Goal: Transaction & Acquisition: Book appointment/travel/reservation

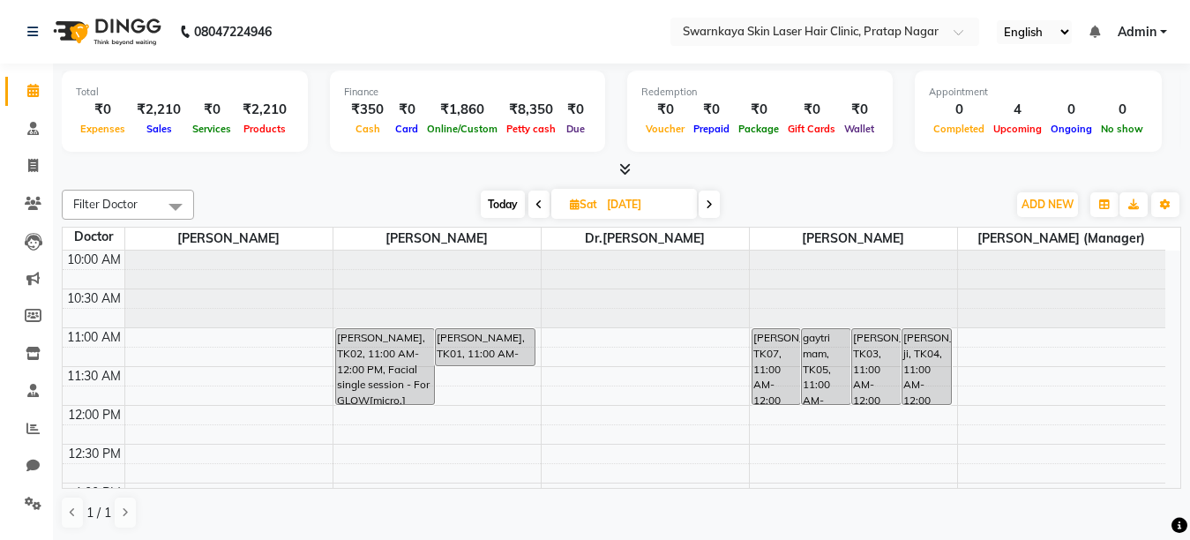
click at [497, 205] on span "Today" at bounding box center [503, 204] width 44 height 27
type input "[DATE]"
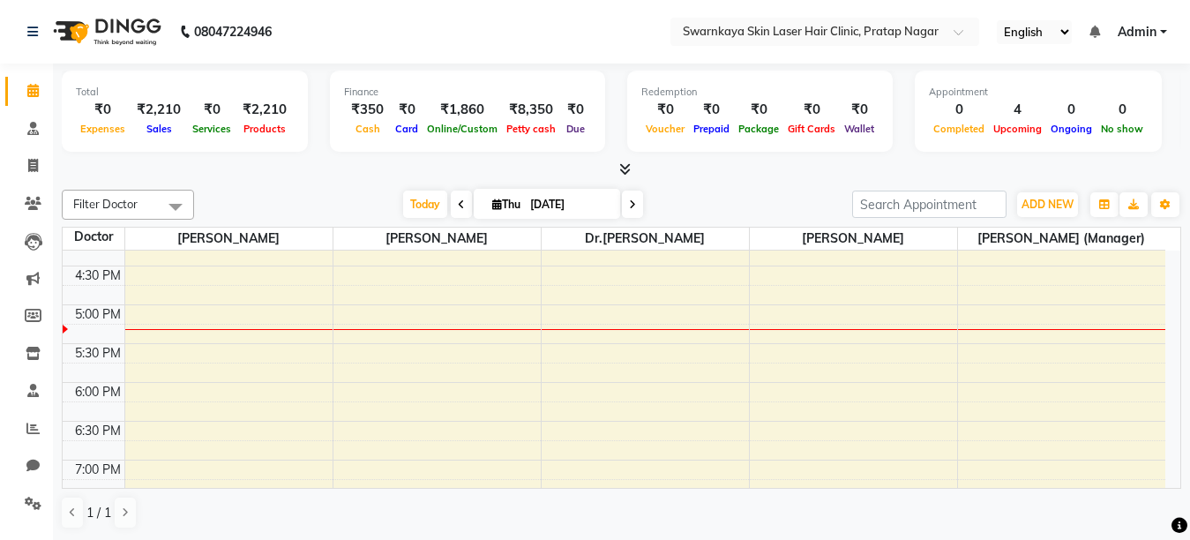
scroll to position [474, 0]
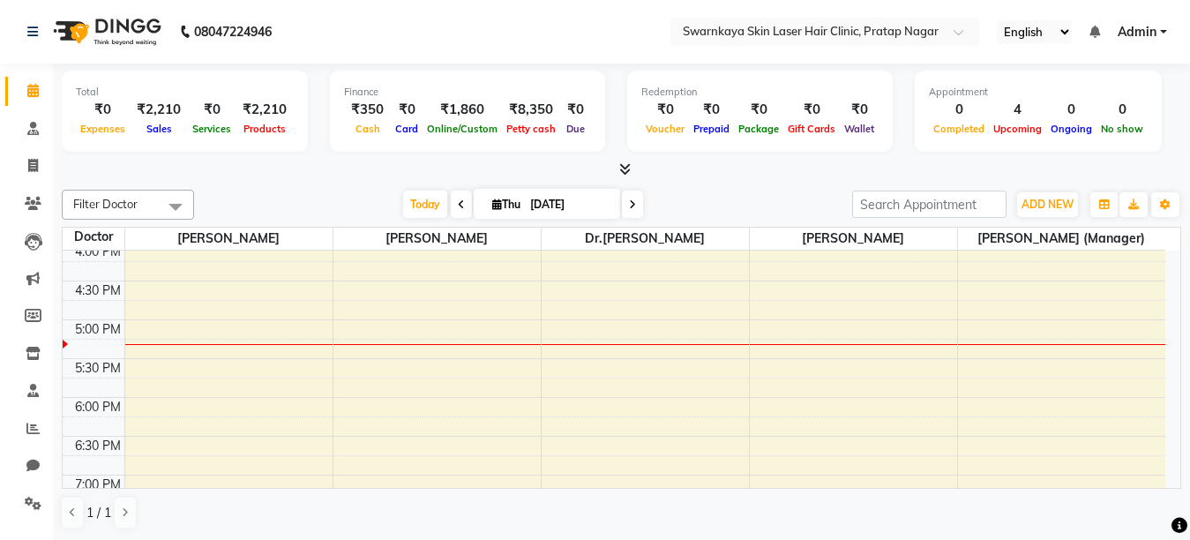
click at [427, 252] on div "10:00 AM 10:30 AM 11:00 AM 11:30 AM 12:00 PM 12:30 PM 1:00 PM 1:30 PM 2:00 PM 2…" at bounding box center [614, 203] width 1102 height 853
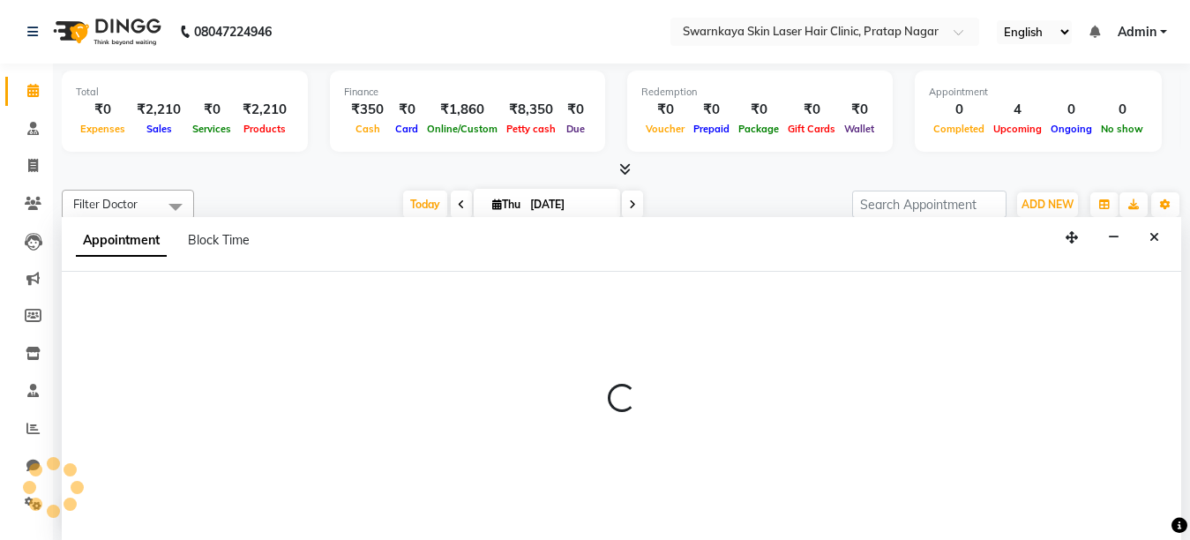
select select "83968"
select select "tentative"
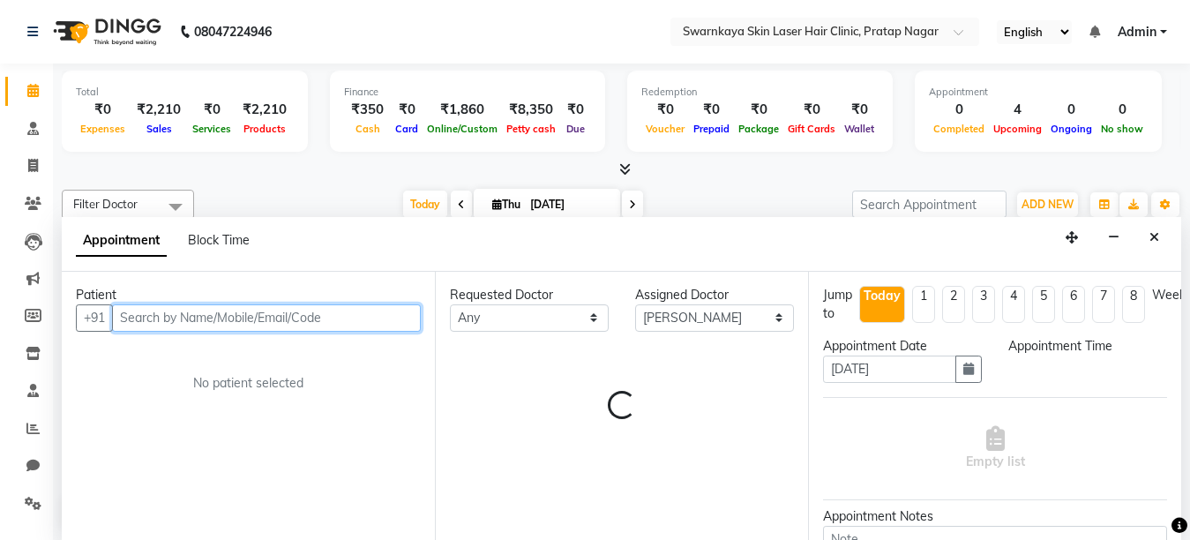
scroll to position [1, 0]
select select "960"
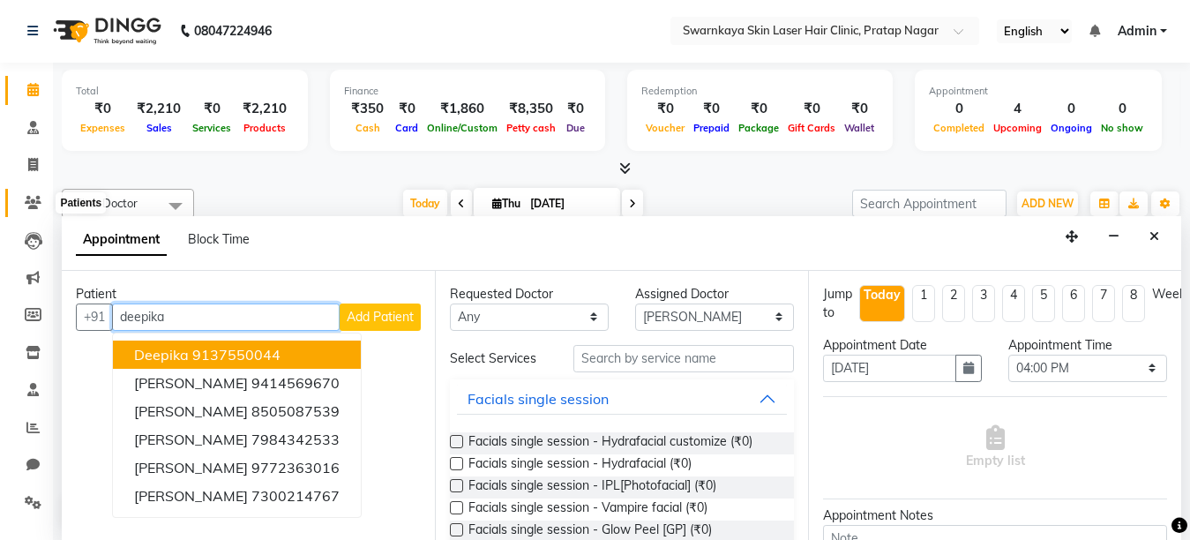
type input "deepika"
click at [34, 201] on icon at bounding box center [33, 202] width 17 height 13
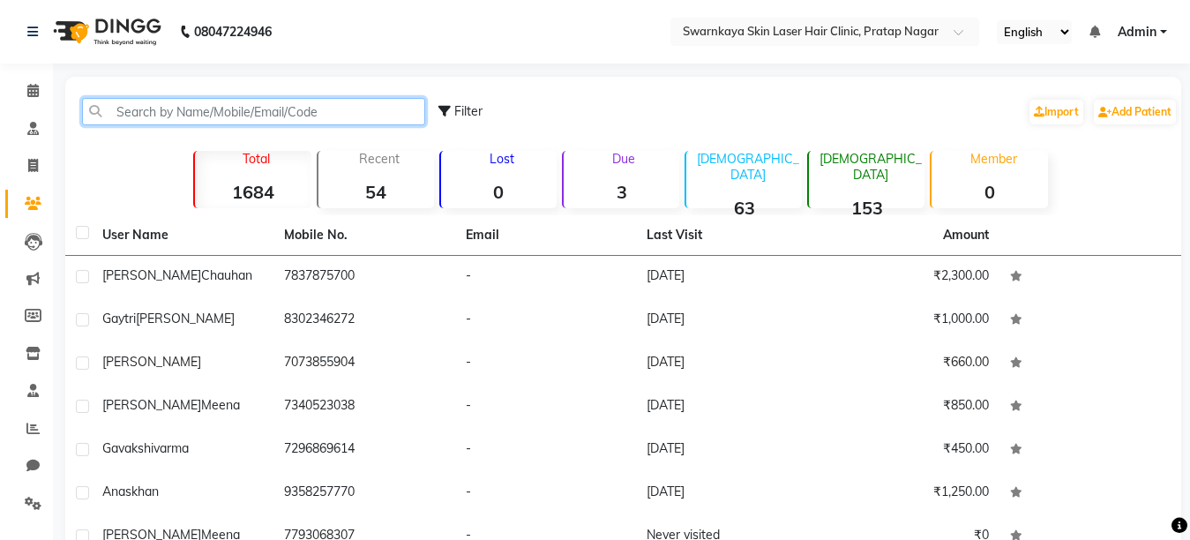
click at [153, 112] on input "text" at bounding box center [253, 111] width 343 height 27
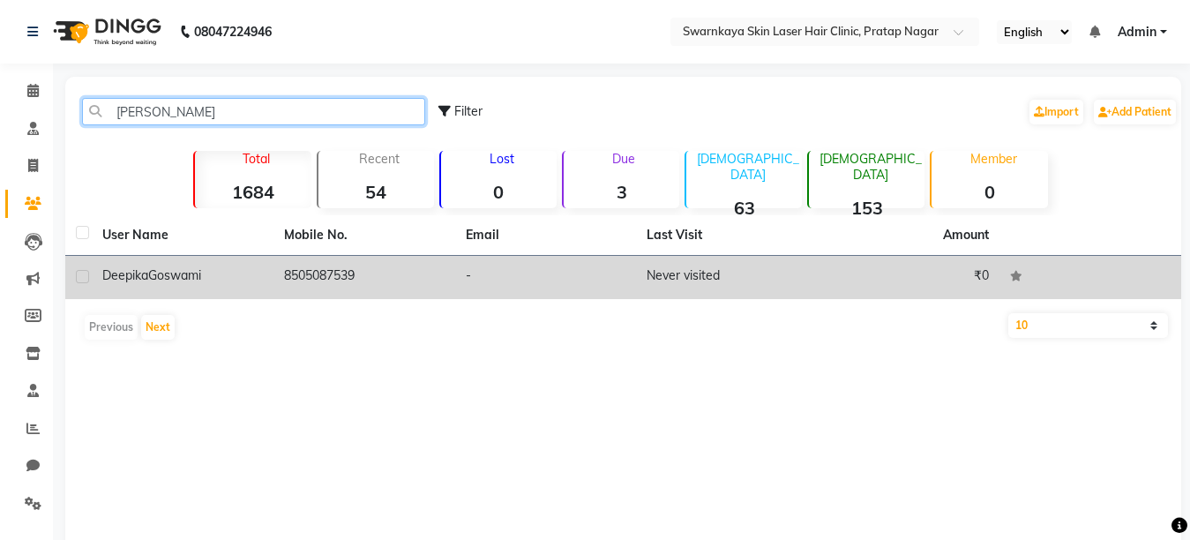
type input "[PERSON_NAME]"
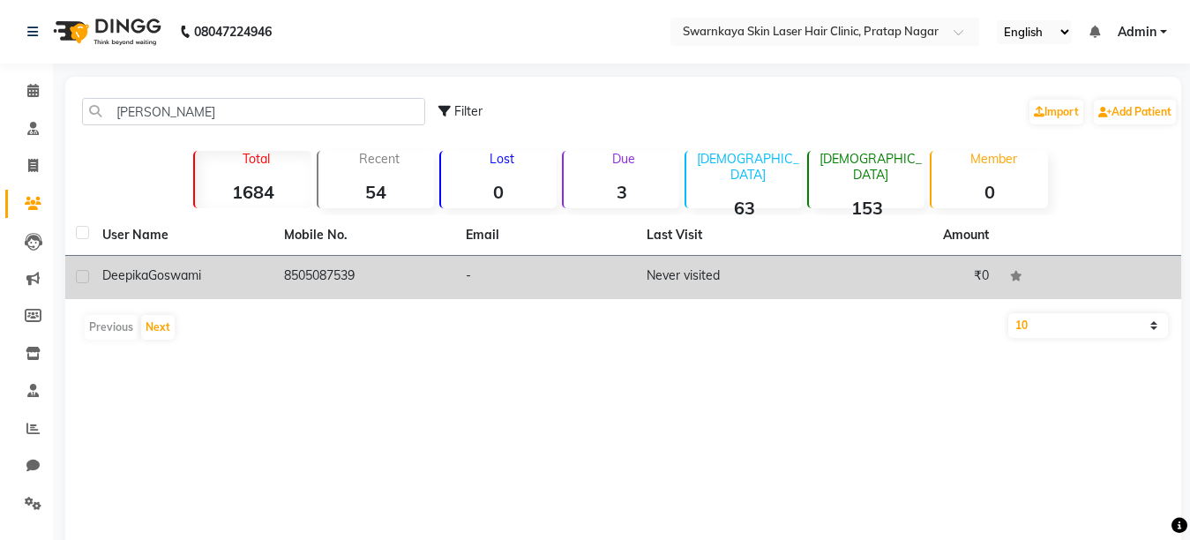
click at [196, 266] on div "[PERSON_NAME]" at bounding box center [182, 275] width 161 height 19
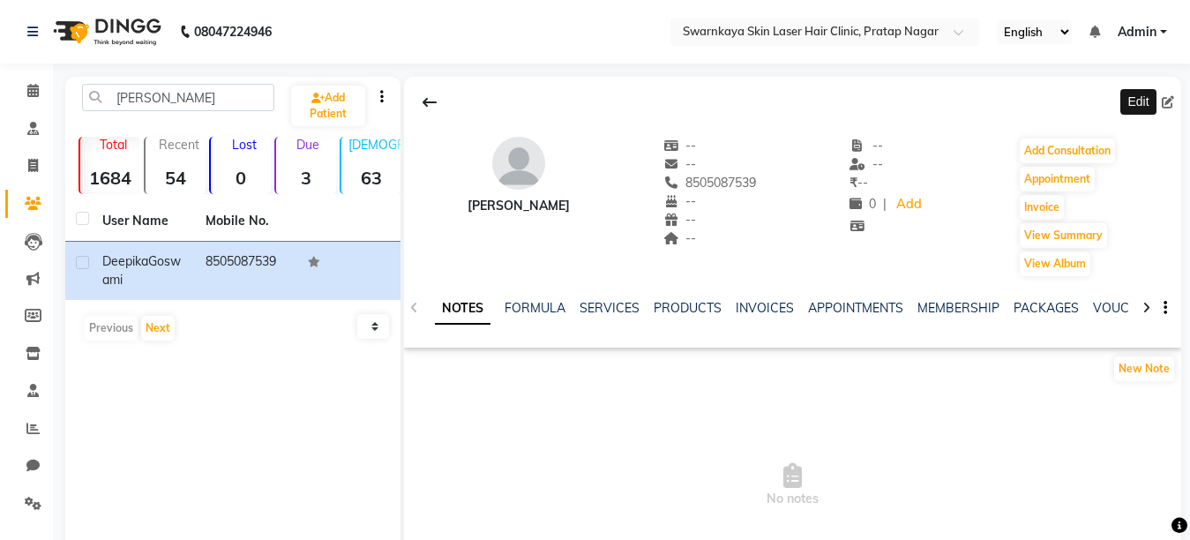
click at [1166, 106] on icon at bounding box center [1168, 102] width 12 height 12
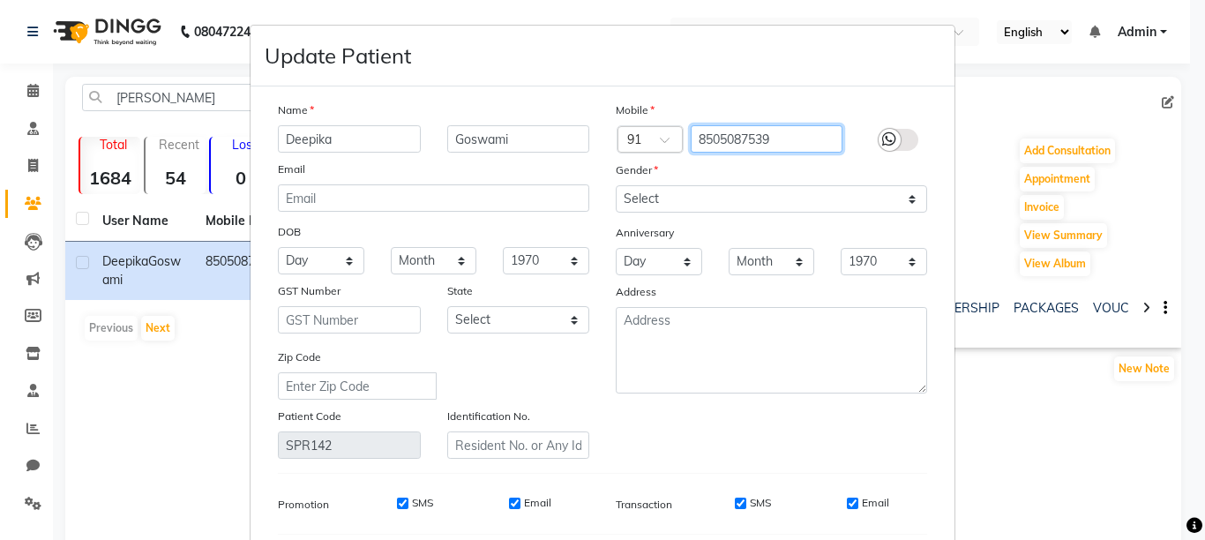
click at [739, 138] on input "8505087539" at bounding box center [767, 138] width 153 height 27
type input "8505084539"
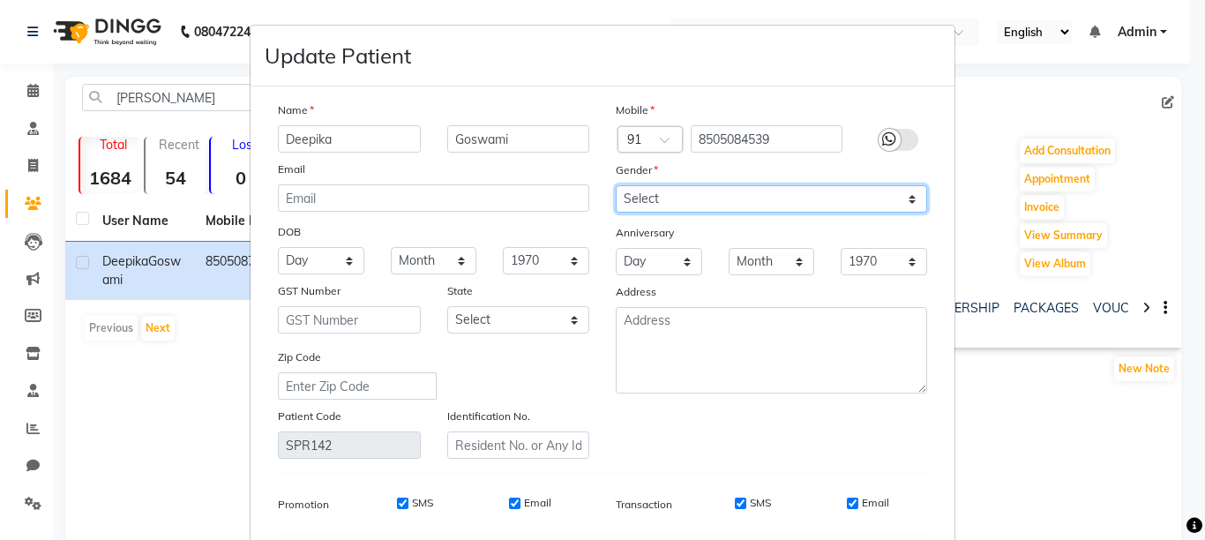
click at [710, 203] on select "Select [DEMOGRAPHIC_DATA] [DEMOGRAPHIC_DATA] Other Prefer Not To Say" at bounding box center [771, 198] width 311 height 27
select select "[DEMOGRAPHIC_DATA]"
click at [616, 185] on select "Select [DEMOGRAPHIC_DATA] [DEMOGRAPHIC_DATA] Other Prefer Not To Say" at bounding box center [771, 198] width 311 height 27
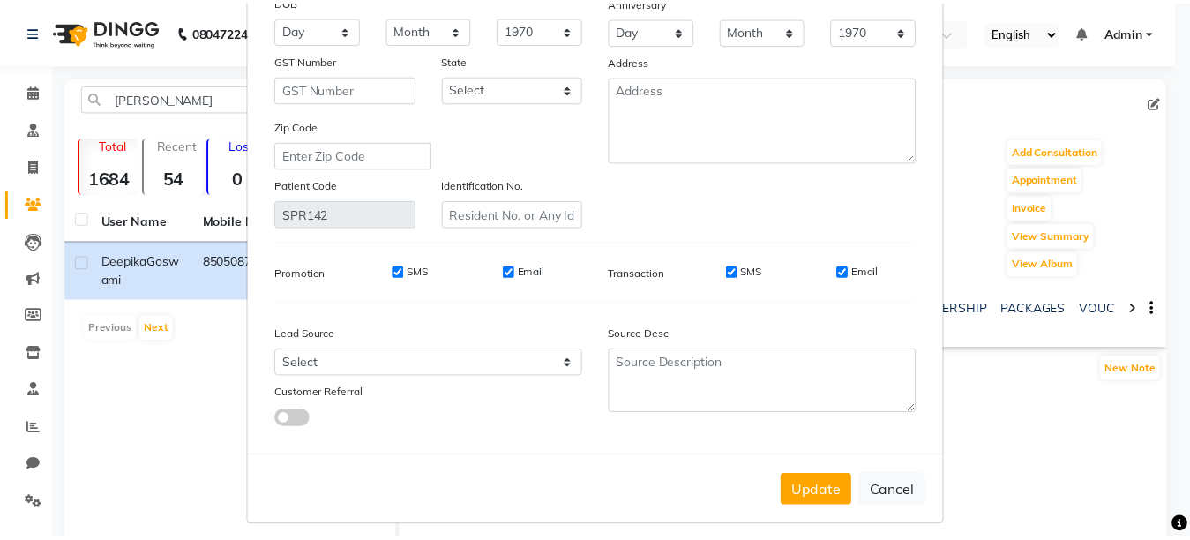
scroll to position [243, 0]
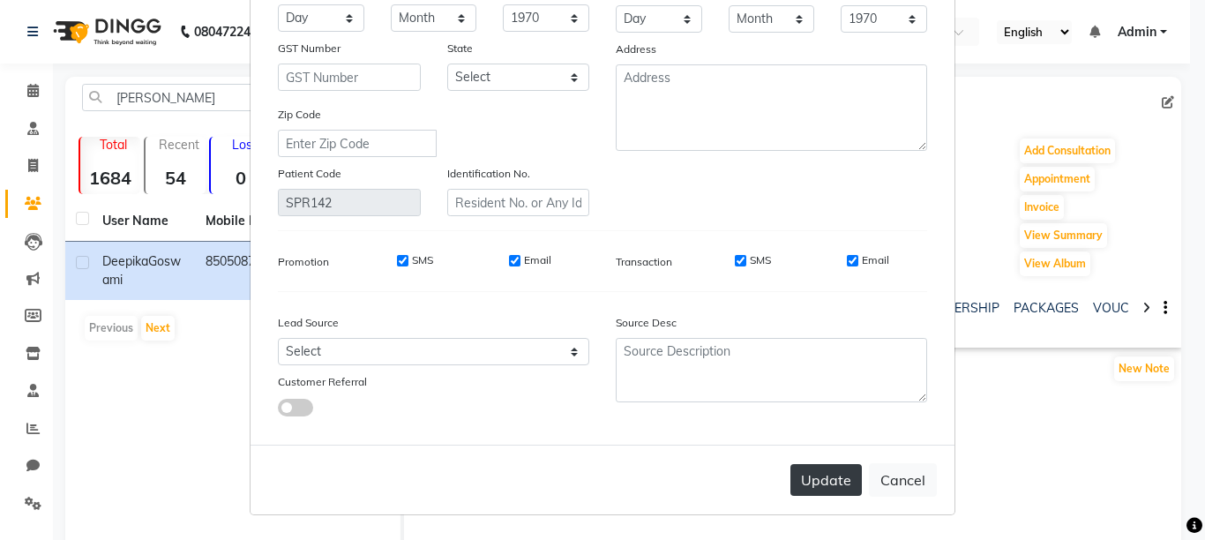
click at [810, 465] on button "Update" at bounding box center [825, 480] width 71 height 32
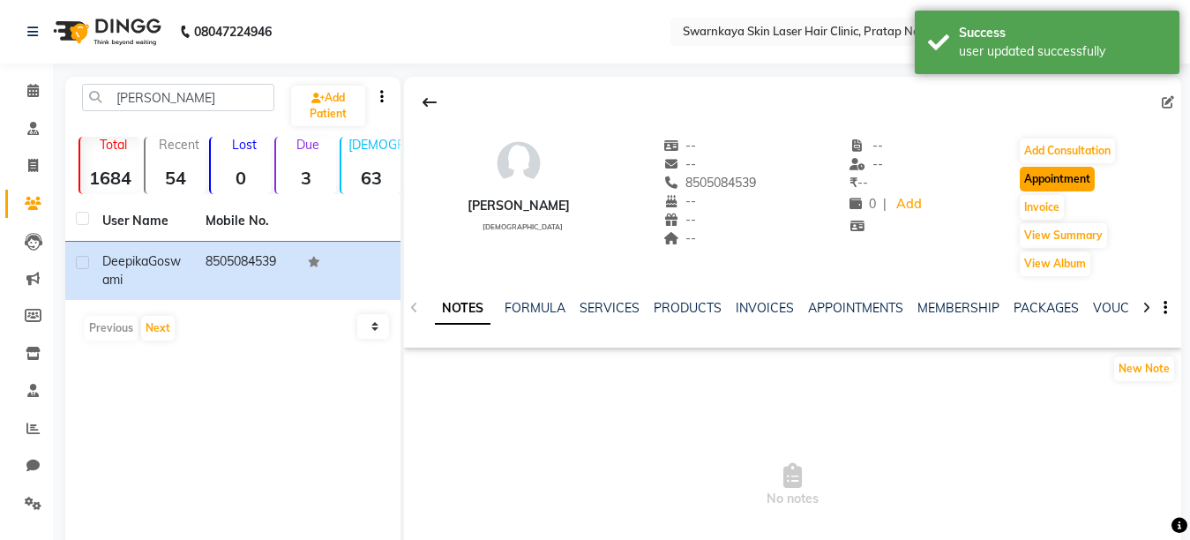
click at [1037, 176] on button "Appointment" at bounding box center [1057, 179] width 75 height 25
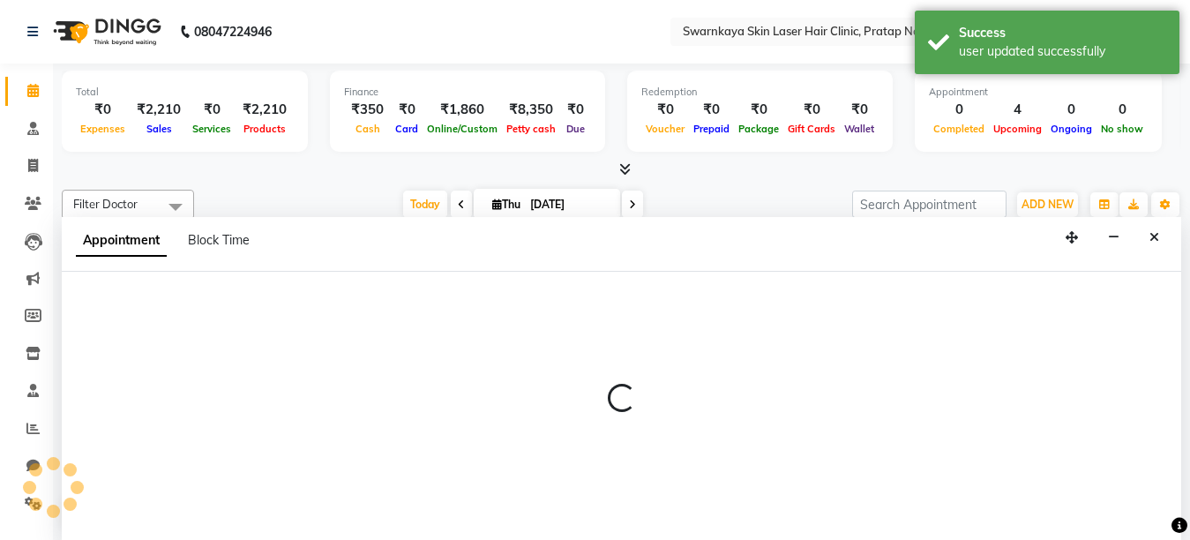
select select "tentative"
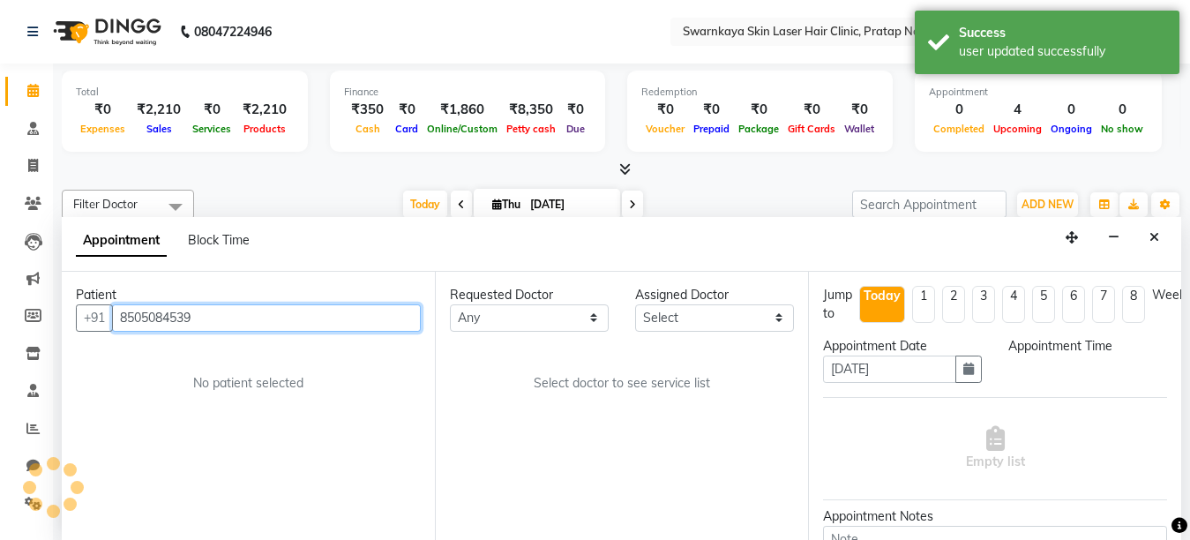
select select "660"
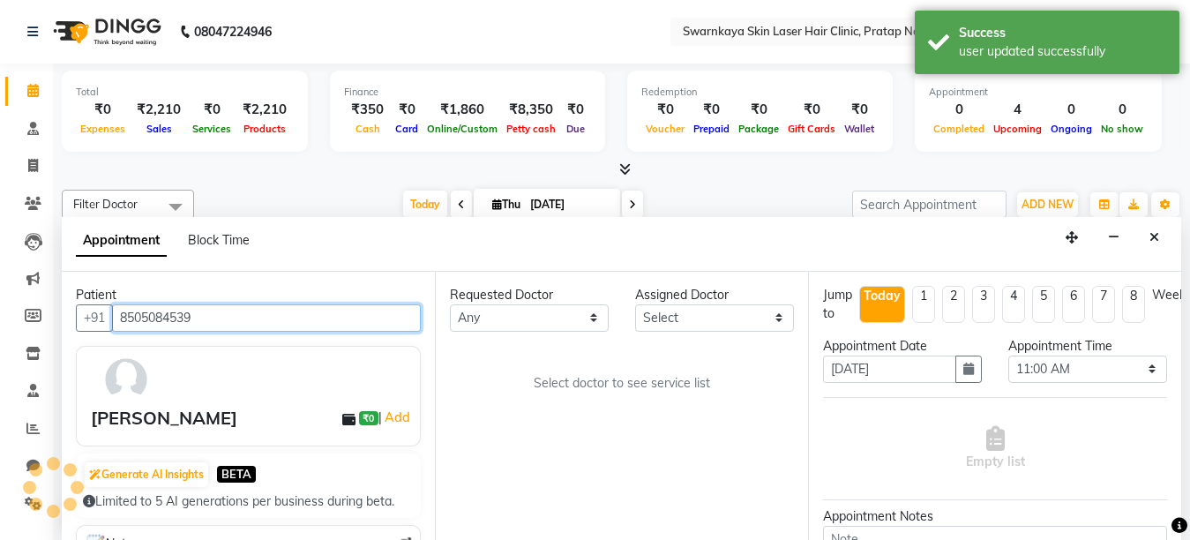
scroll to position [544, 0]
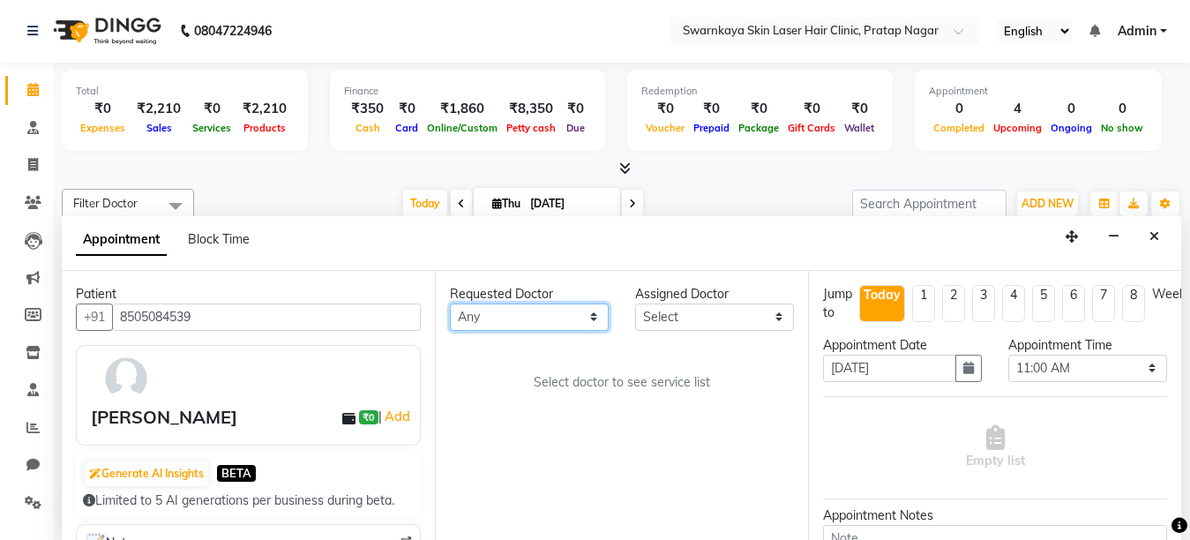
click at [588, 315] on select "Any [PERSON_NAME] Dr.[PERSON_NAME] [PERSON_NAME] [PERSON_NAME] [PERSON_NAME] (M…" at bounding box center [529, 316] width 159 height 27
select select "83970"
click at [450, 303] on select "Any [PERSON_NAME] Dr.[PERSON_NAME] [PERSON_NAME] [PERSON_NAME] [PERSON_NAME] (M…" at bounding box center [529, 316] width 159 height 27
select select "83970"
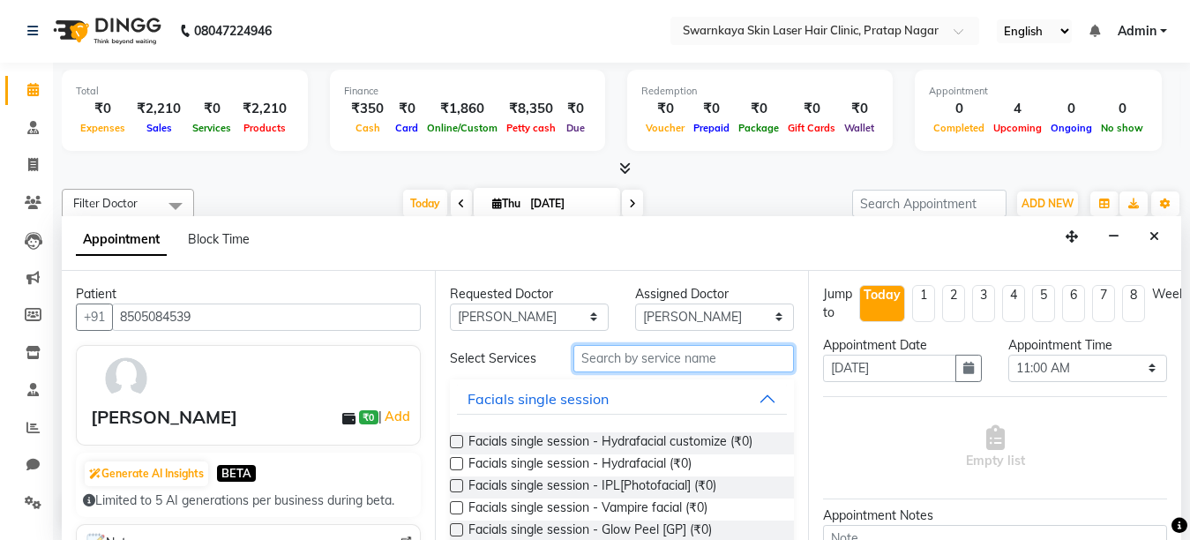
click at [689, 357] on input "text" at bounding box center [683, 358] width 220 height 27
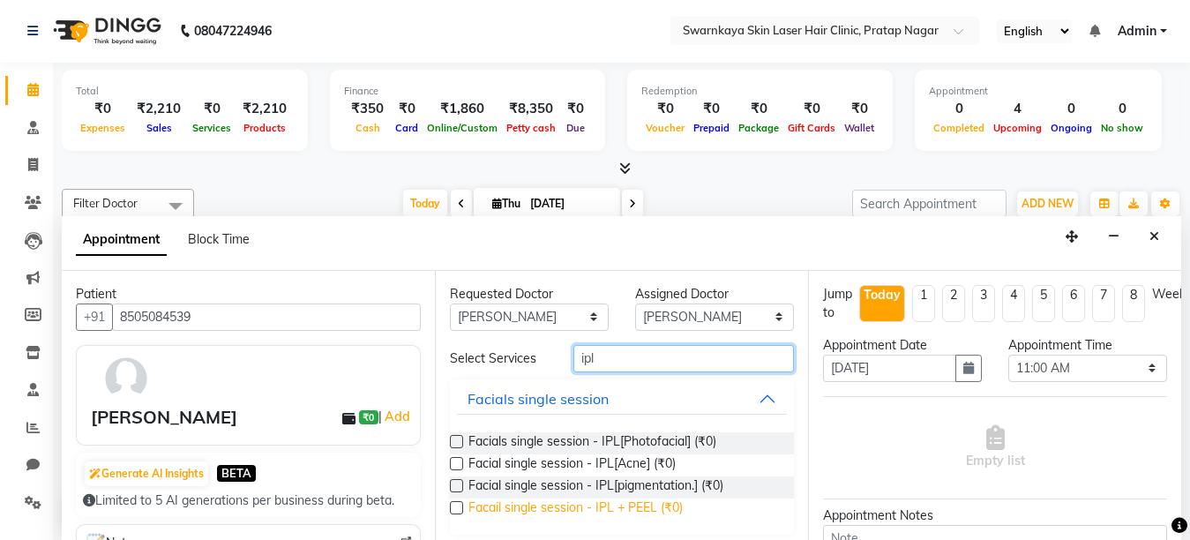
type input "ipl"
click at [603, 507] on span "Facail single session - IPL + PEEL (₹0)" at bounding box center [575, 509] width 214 height 22
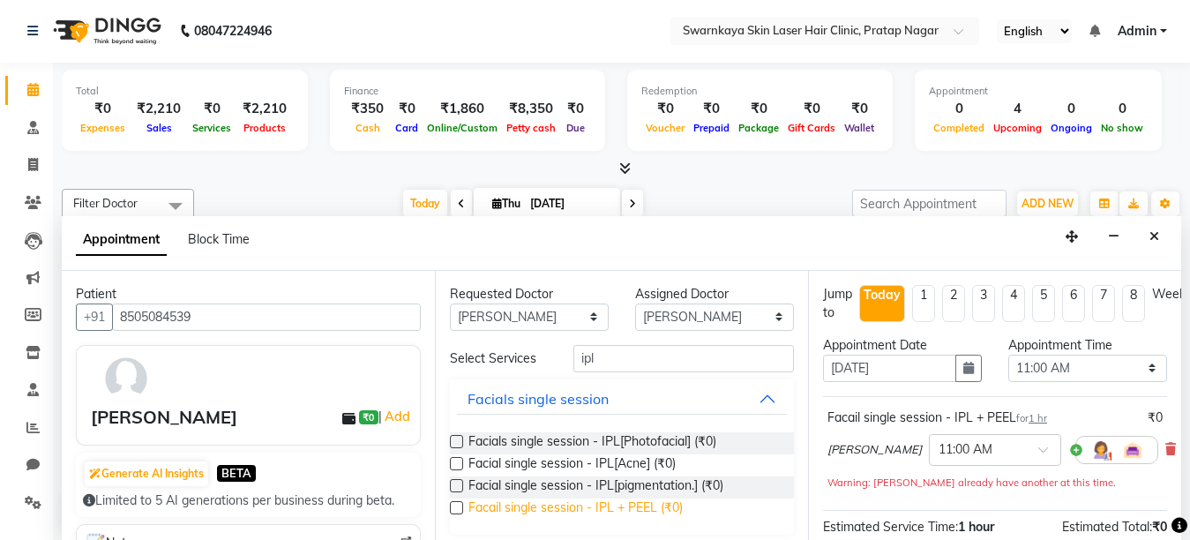
click at [603, 506] on span "Facail single session - IPL + PEEL (₹0)" at bounding box center [575, 509] width 214 height 22
checkbox input "false"
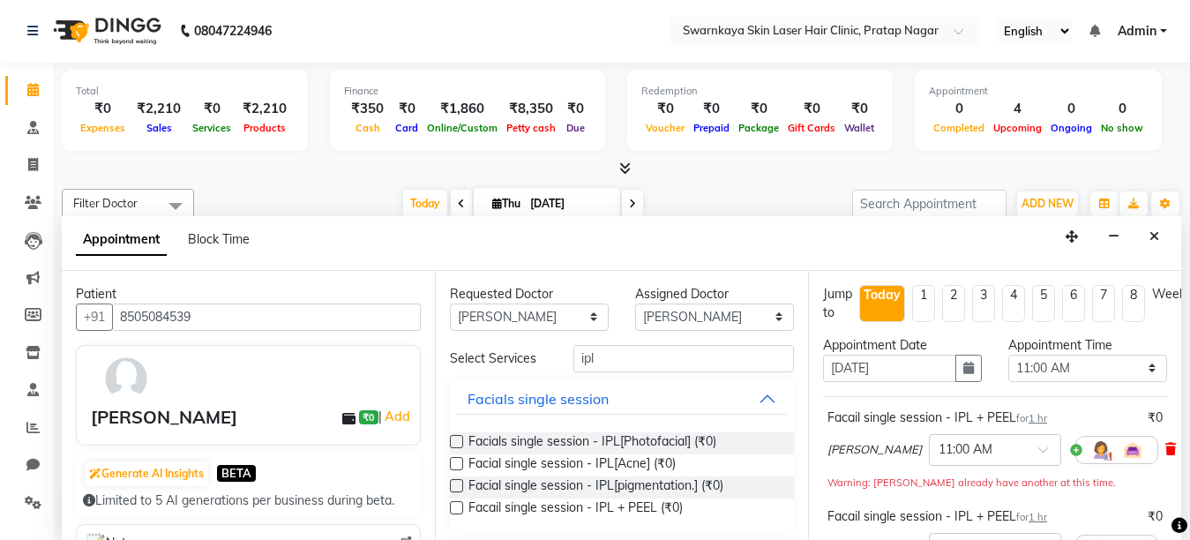
click at [1165, 447] on icon at bounding box center [1170, 449] width 11 height 12
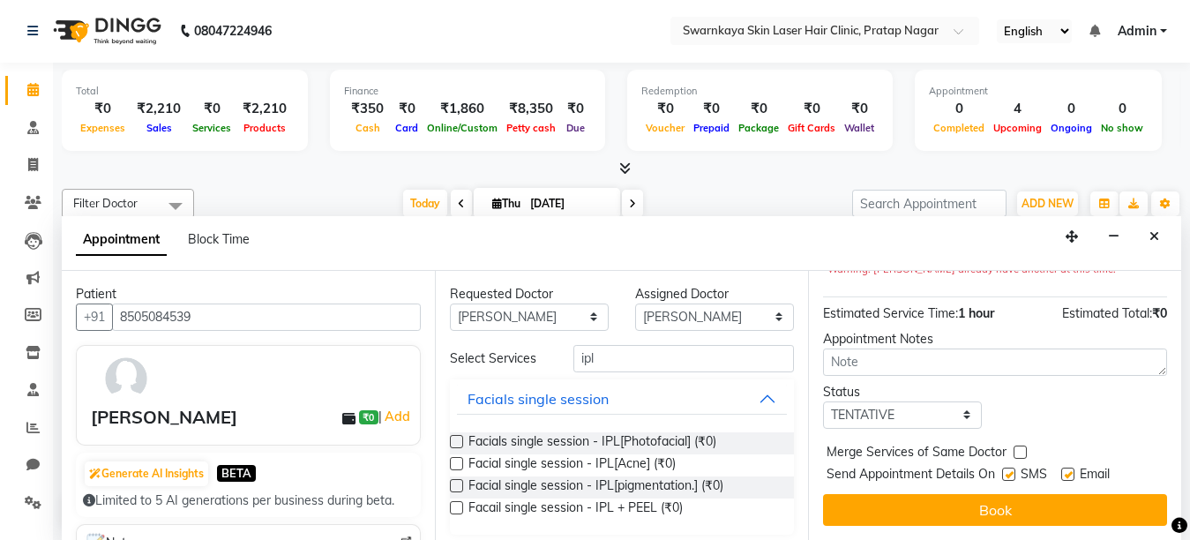
click at [1067, 467] on label at bounding box center [1067, 473] width 13 height 13
click at [1067, 470] on input "checkbox" at bounding box center [1066, 475] width 11 height 11
checkbox input "false"
click at [1008, 467] on label at bounding box center [1008, 473] width 13 height 13
click at [1008, 470] on input "checkbox" at bounding box center [1007, 475] width 11 height 11
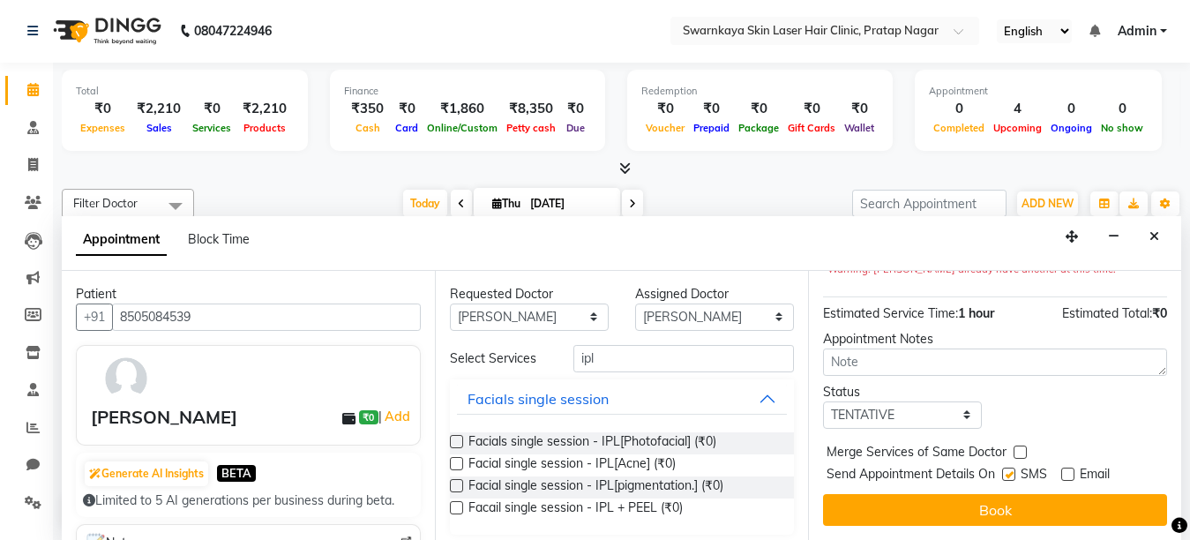
checkbox input "false"
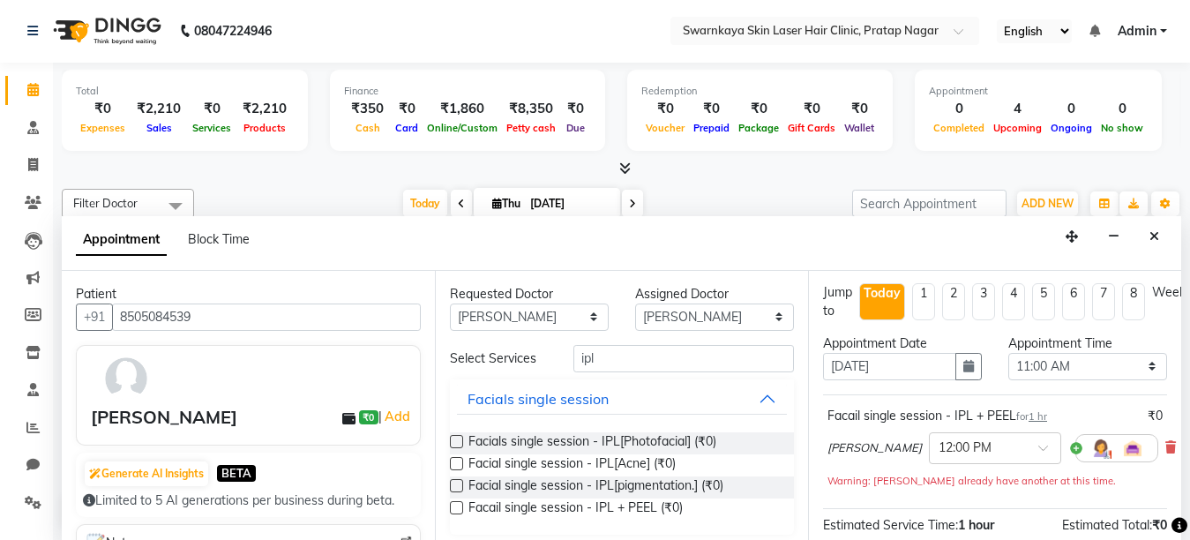
scroll to position [0, 0]
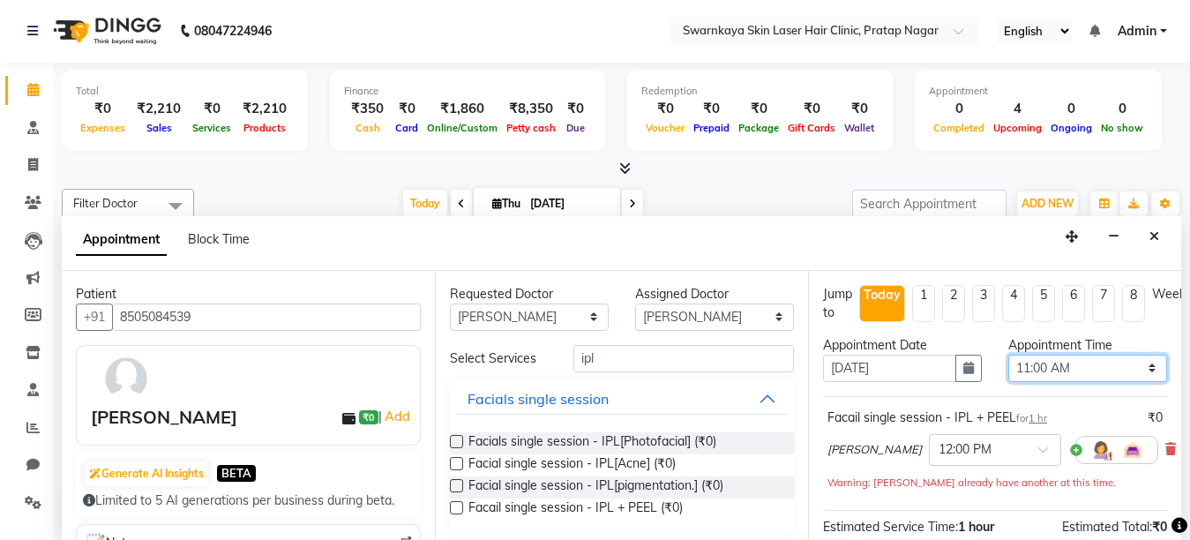
click at [1133, 363] on select "Select 11:00 AM 11:15 AM 11:30 AM 11:45 AM 12:00 PM 12:15 PM 12:30 PM 12:45 PM …" at bounding box center [1087, 368] width 159 height 27
select select "960"
click at [1008, 355] on select "Select 11:00 AM 11:15 AM 11:30 AM 11:45 AM 12:00 PM 12:15 PM 12:30 PM 12:45 PM …" at bounding box center [1087, 368] width 159 height 27
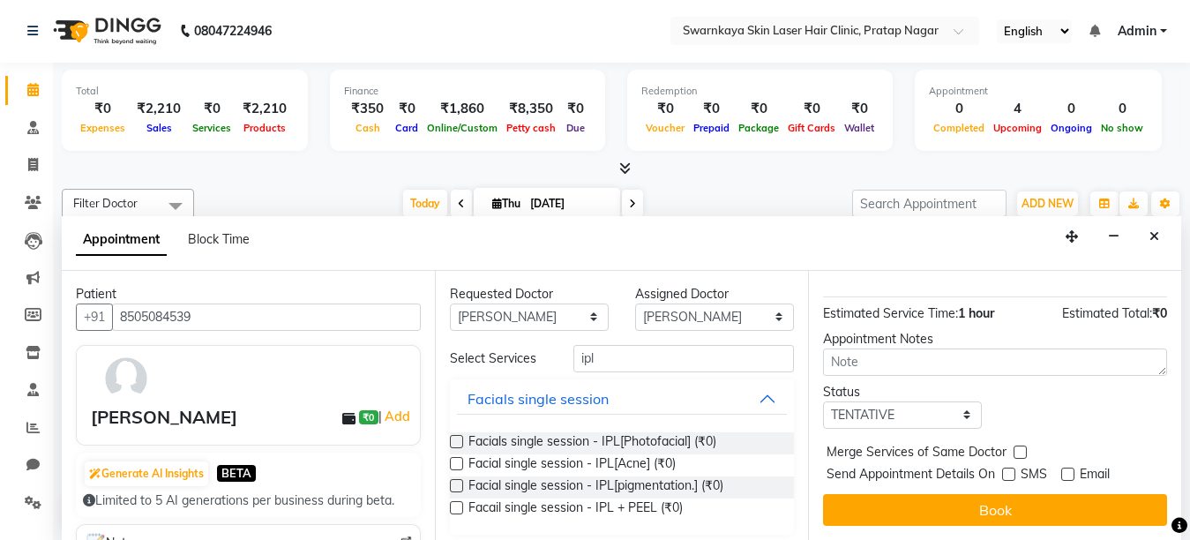
scroll to position [210, 0]
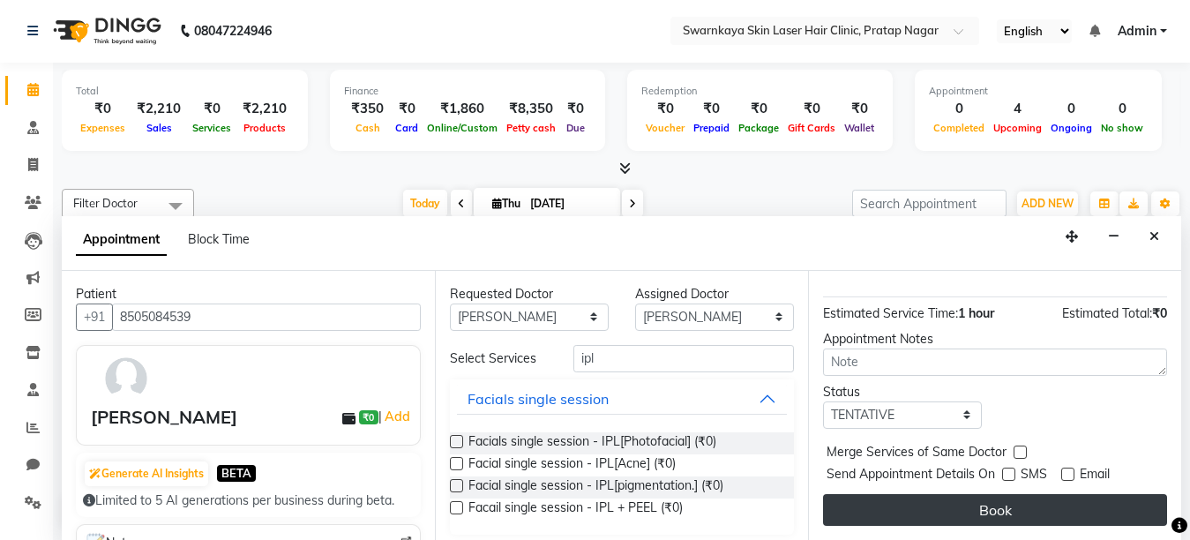
click at [1081, 494] on button "Book" at bounding box center [995, 510] width 344 height 32
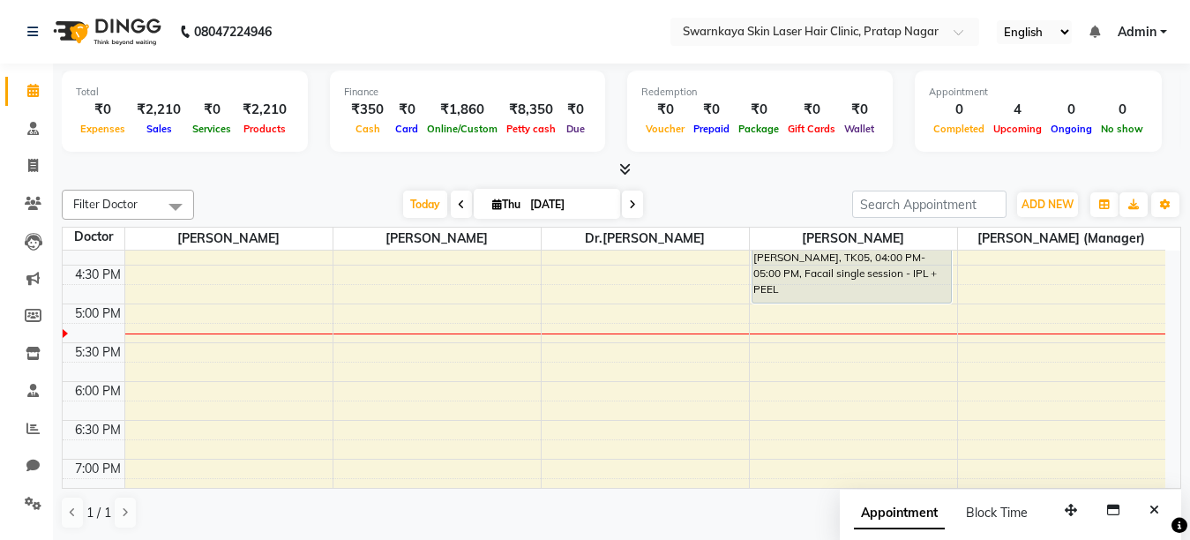
scroll to position [474, 0]
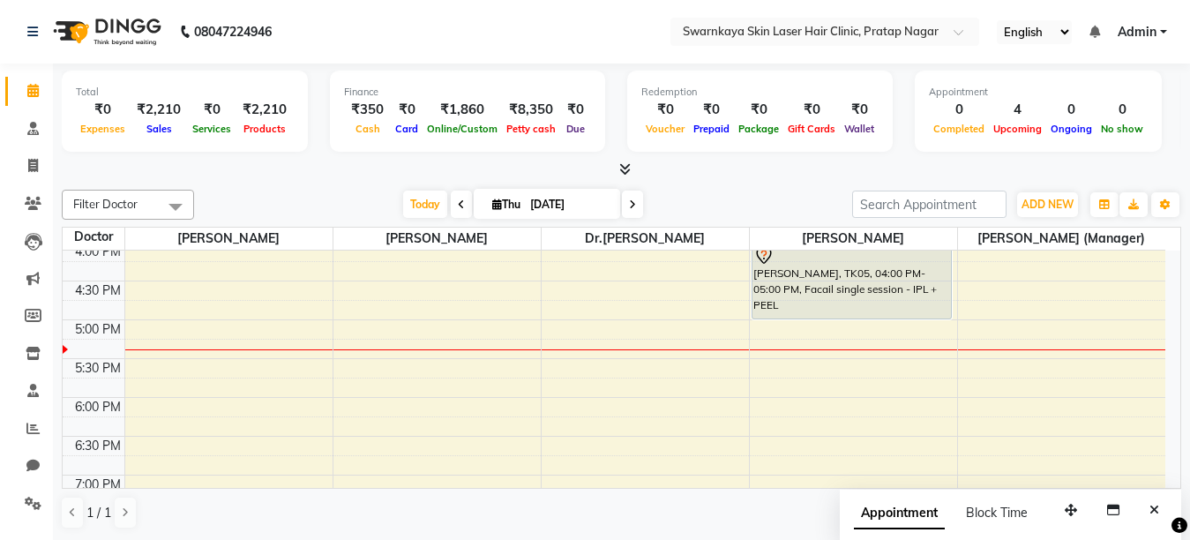
click at [500, 197] on span "[DATE]" at bounding box center [547, 204] width 146 height 30
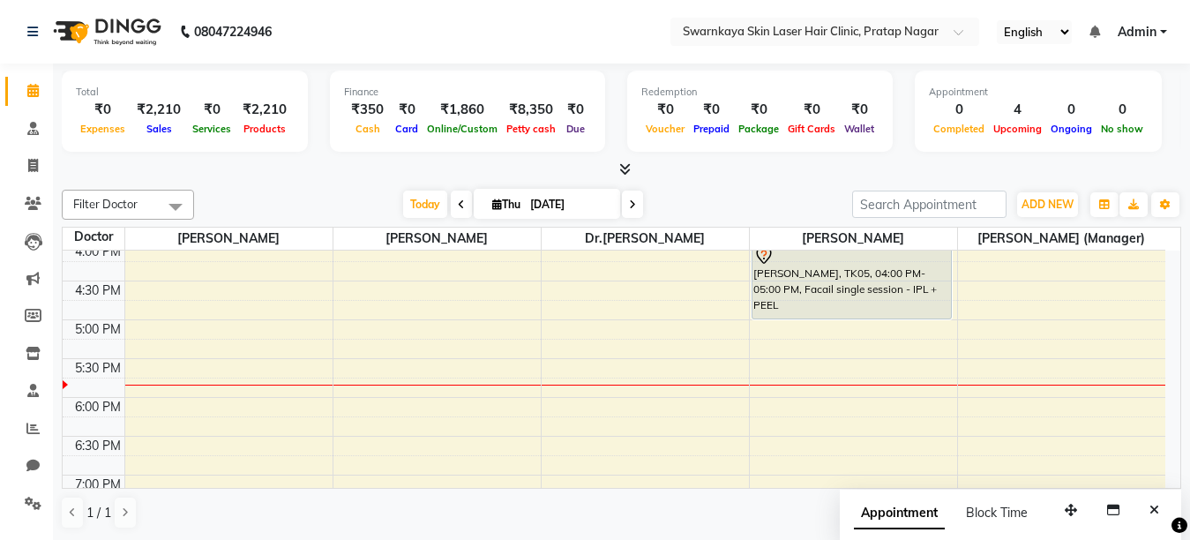
click at [498, 209] on span "Thu" at bounding box center [506, 204] width 37 height 13
select select "9"
select select "2025"
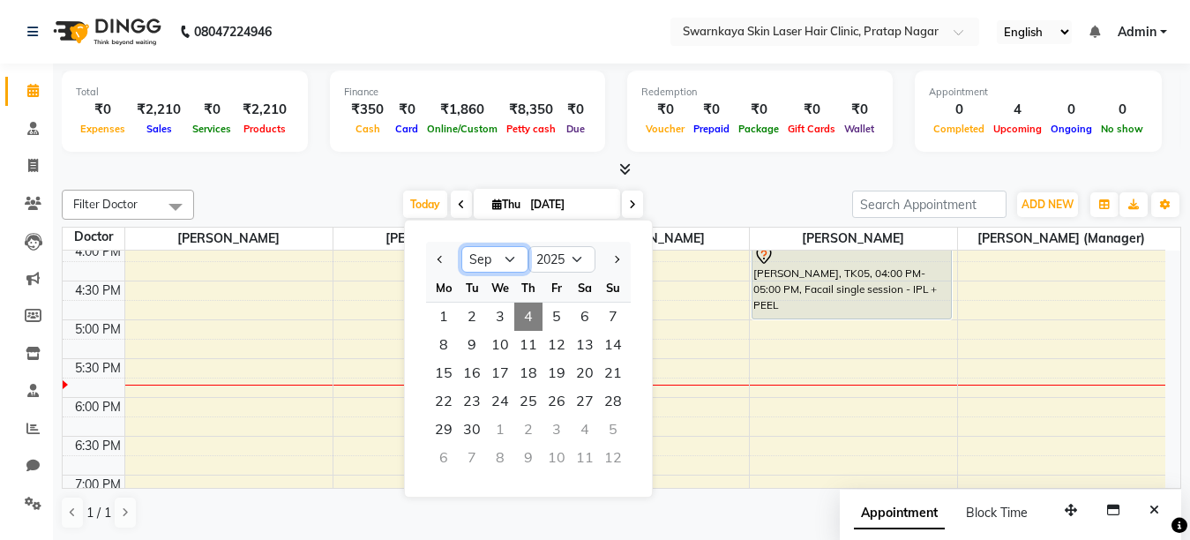
click at [502, 254] on select "Jan Feb Mar Apr May Jun [DATE] Aug Sep Oct Nov Dec" at bounding box center [494, 259] width 67 height 26
select select "7"
click at [461, 246] on select "Jan Feb Mar Apr May Jun [DATE] Aug Sep Oct Nov Dec" at bounding box center [494, 259] width 67 height 26
click at [579, 400] on span "26" at bounding box center [585, 401] width 28 height 28
type input "[DATE]"
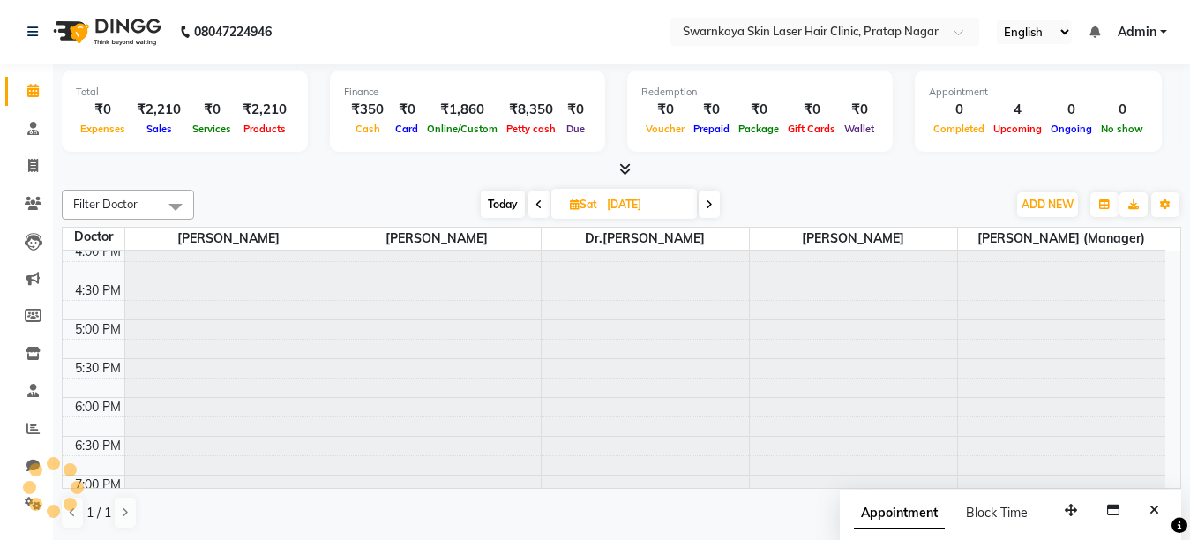
scroll to position [544, 0]
